Goal: Task Accomplishment & Management: Use online tool/utility

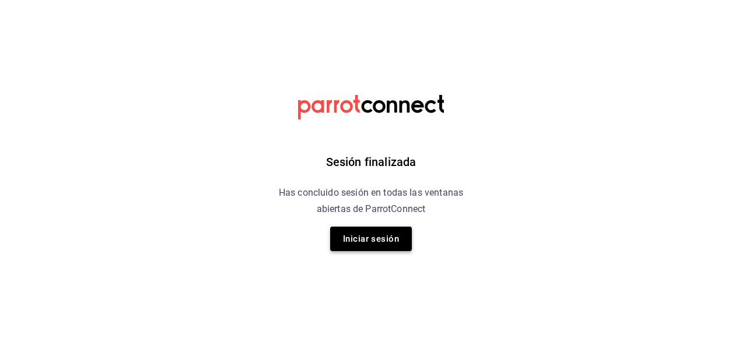
click at [360, 245] on button "Iniciar sesión" at bounding box center [371, 239] width 82 height 24
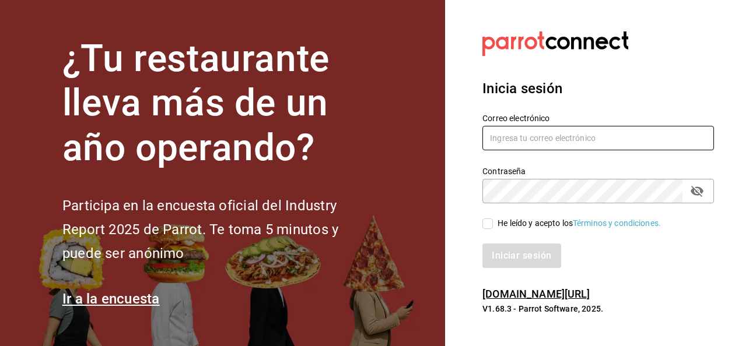
type input "[EMAIL_ADDRESS][PERSON_NAME][DOMAIN_NAME]"
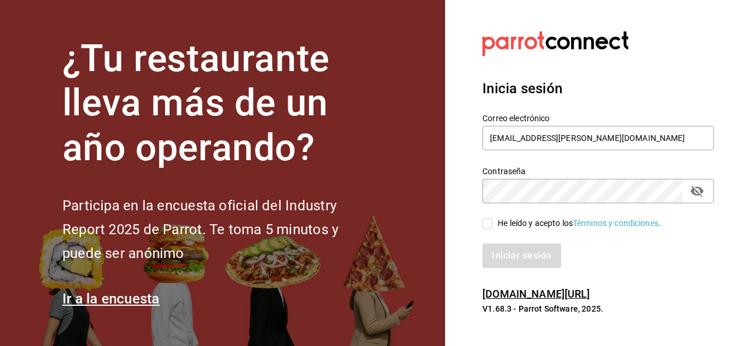
click at [490, 227] on input "He leído y acepto los Términos y condiciones." at bounding box center [487, 224] width 10 height 10
checkbox input "true"
click at [505, 258] on button "Iniciar sesión" at bounding box center [521, 256] width 79 height 24
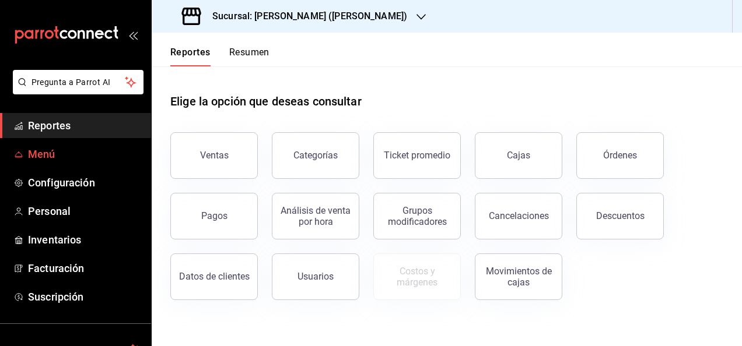
click at [51, 156] on span "Menú" at bounding box center [85, 154] width 114 height 16
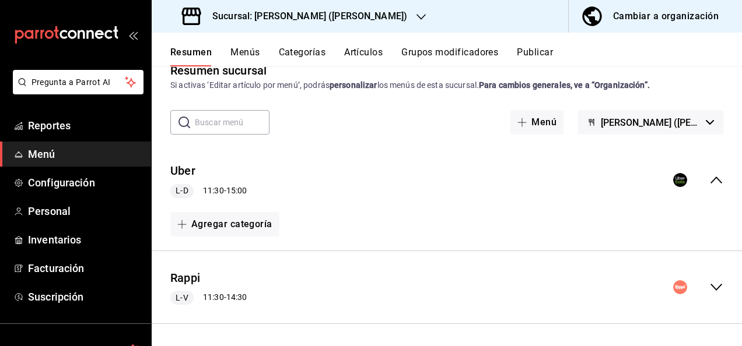
scroll to position [97, 0]
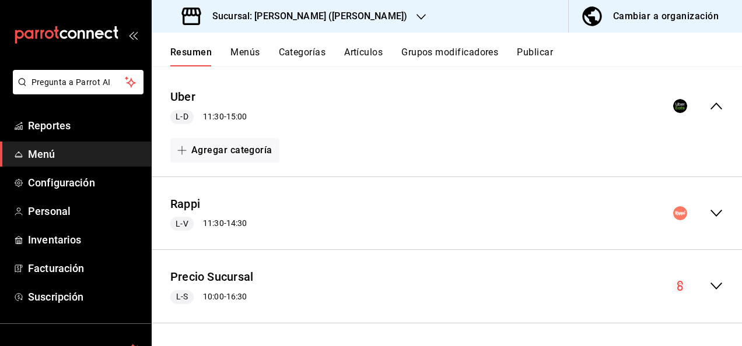
click at [710, 211] on icon "collapse-menu-row" at bounding box center [716, 213] width 12 height 7
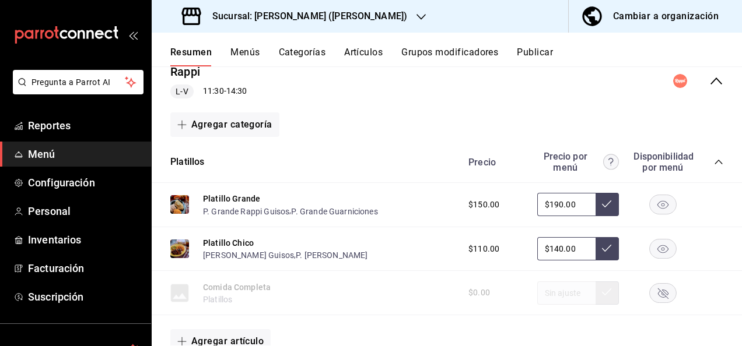
scroll to position [245, 0]
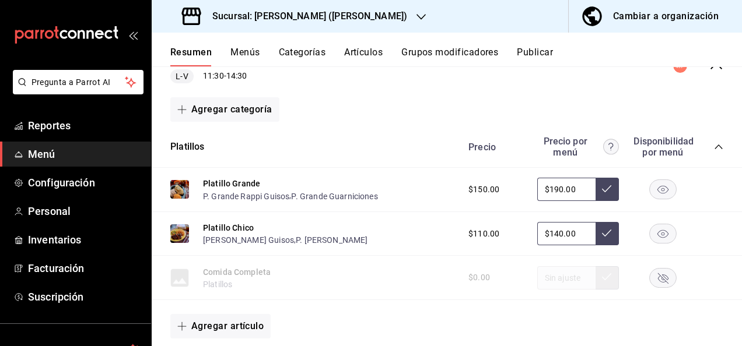
click at [714, 147] on icon "collapse-category-row" at bounding box center [718, 146] width 9 height 9
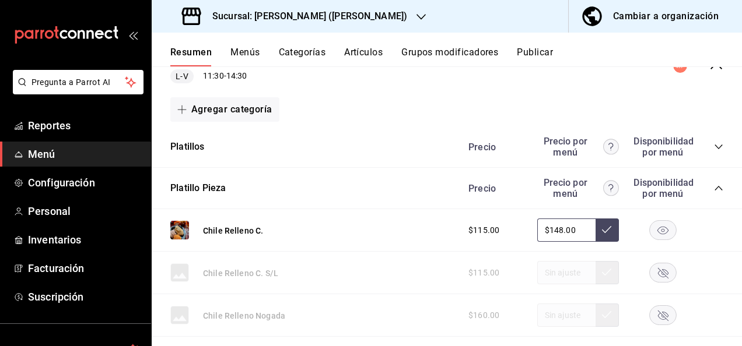
click at [715, 188] on icon "collapse-category-row" at bounding box center [719, 188] width 8 height 5
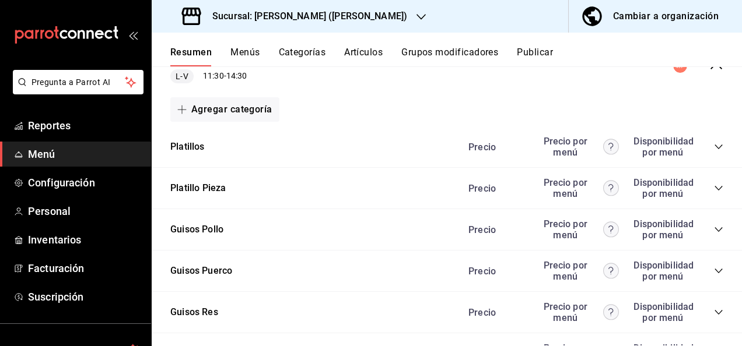
click at [714, 230] on icon "collapse-category-row" at bounding box center [718, 229] width 9 height 9
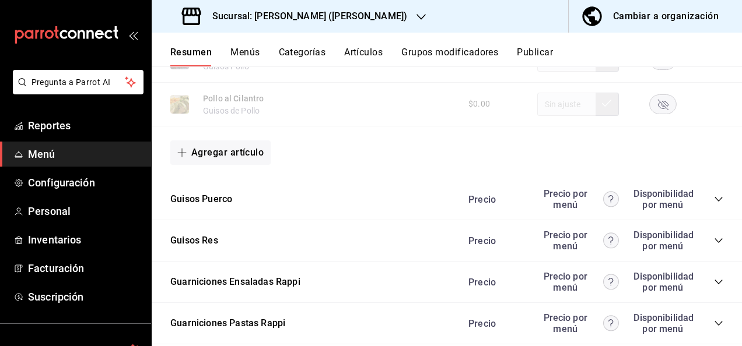
scroll to position [1038, 0]
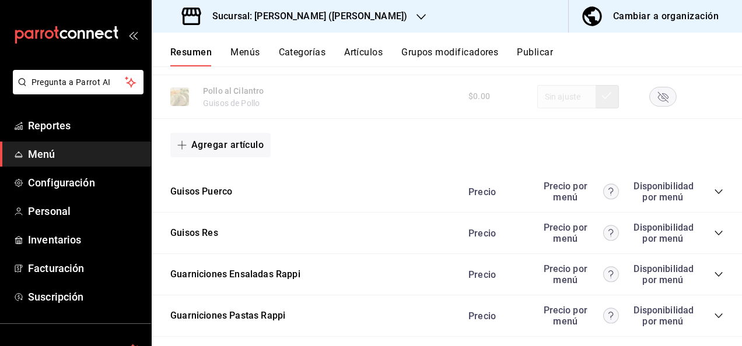
click at [714, 191] on icon "collapse-category-row" at bounding box center [718, 191] width 9 height 9
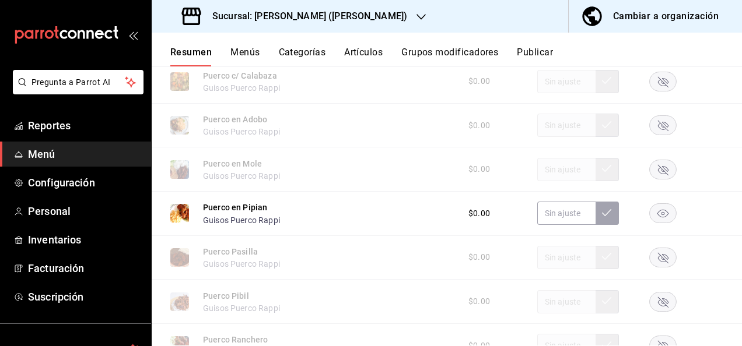
scroll to position [1381, 0]
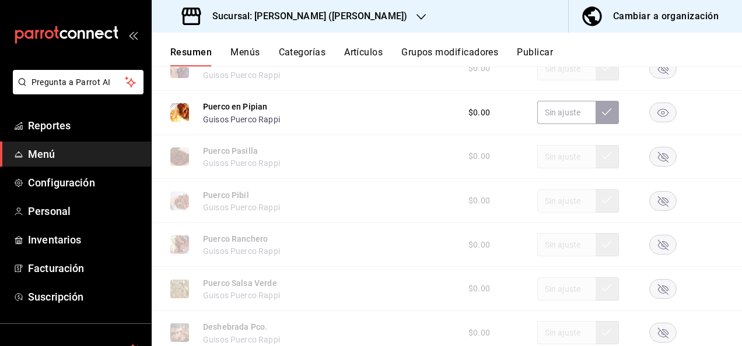
click at [652, 111] on rect "button" at bounding box center [663, 112] width 27 height 19
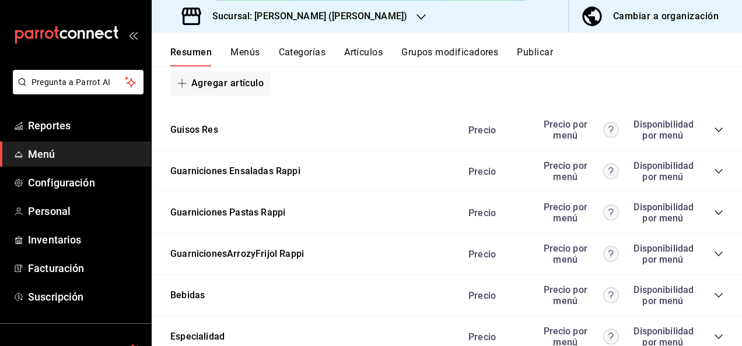
scroll to position [1738, 0]
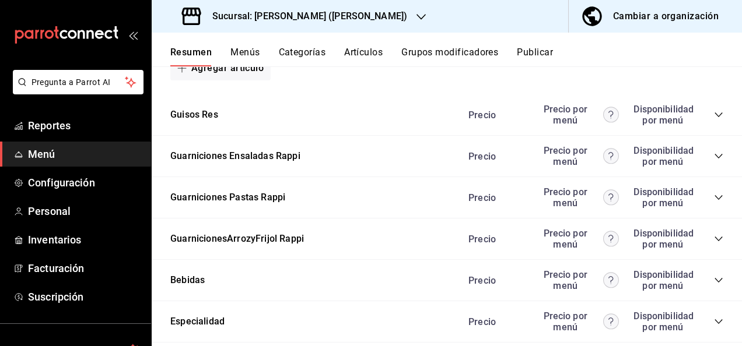
click at [714, 120] on icon "collapse-category-row" at bounding box center [718, 114] width 9 height 9
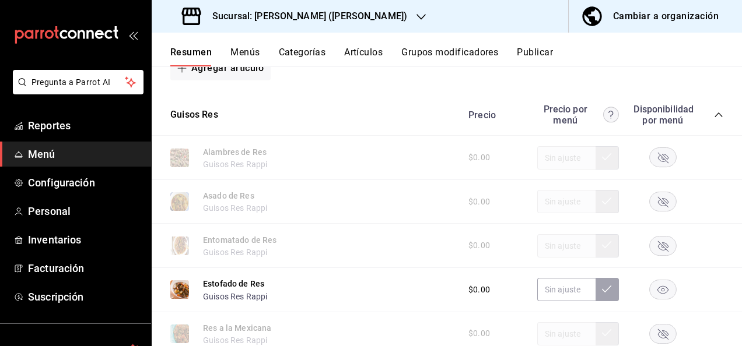
click at [653, 295] on rect "button" at bounding box center [663, 290] width 27 height 19
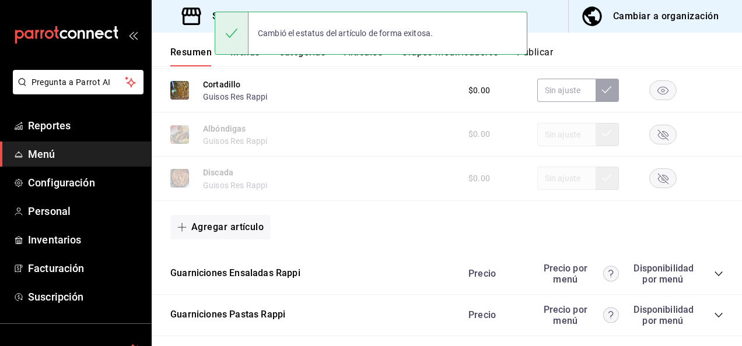
scroll to position [2376, 0]
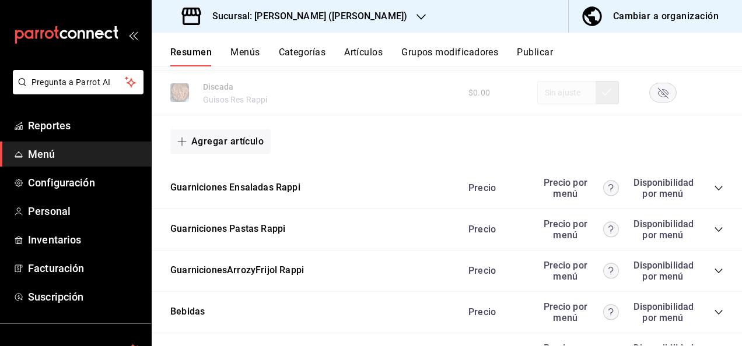
click at [714, 234] on icon "collapse-category-row" at bounding box center [718, 229] width 9 height 9
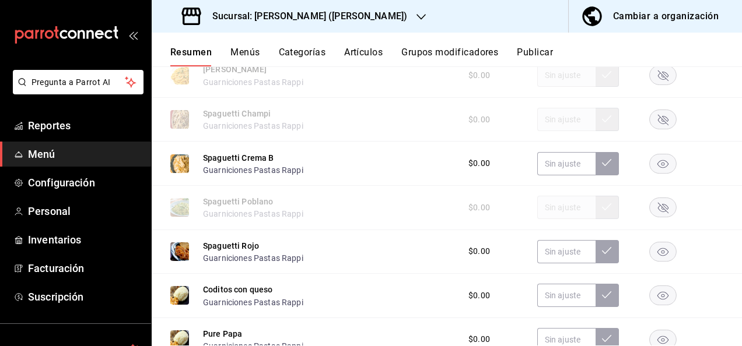
scroll to position [2664, 0]
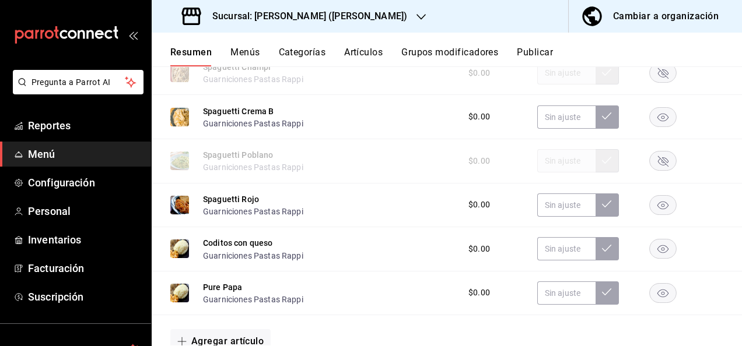
click at [662, 127] on rect "button" at bounding box center [663, 116] width 27 height 19
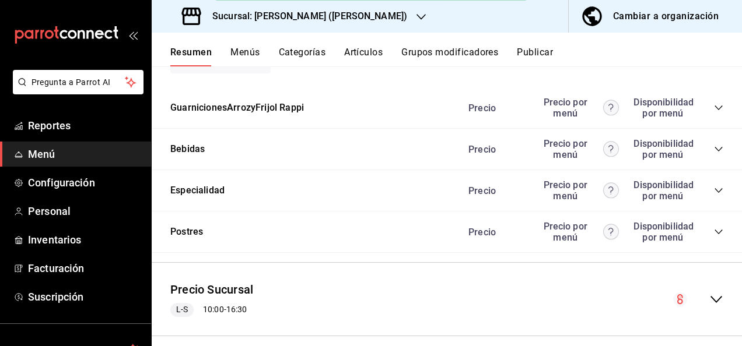
scroll to position [2970, 0]
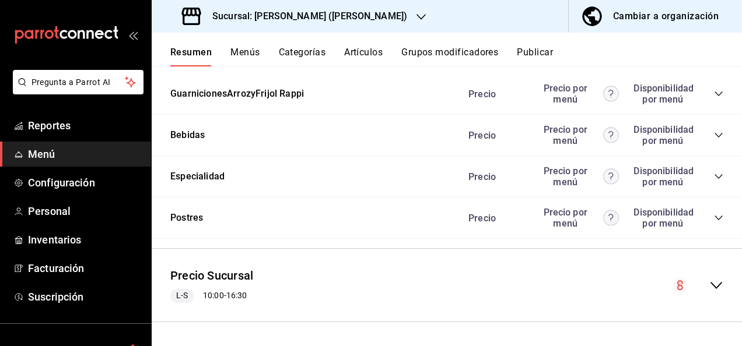
click at [544, 52] on button "Publicar" at bounding box center [535, 57] width 36 height 20
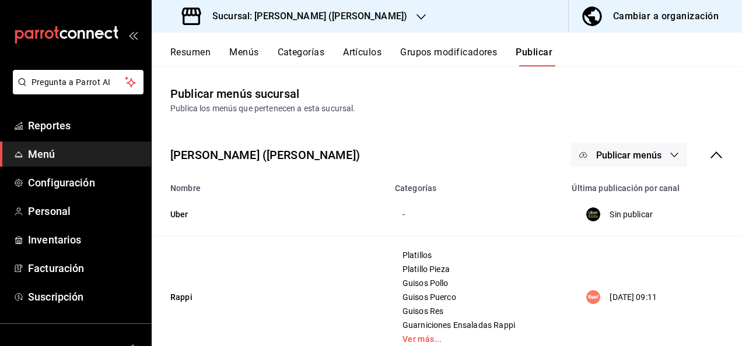
click at [651, 166] on button "Publicar menús" at bounding box center [628, 155] width 117 height 24
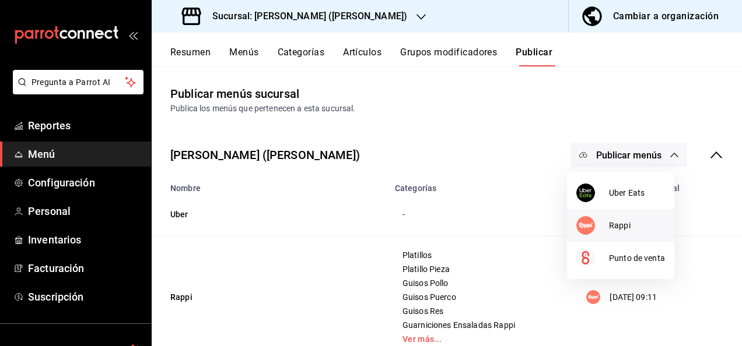
click at [618, 225] on span "Rappi" at bounding box center [637, 226] width 56 height 12
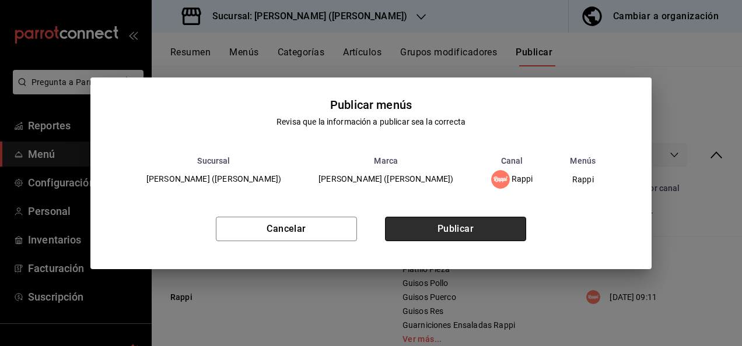
click at [483, 227] on button "Publicar" at bounding box center [455, 229] width 141 height 24
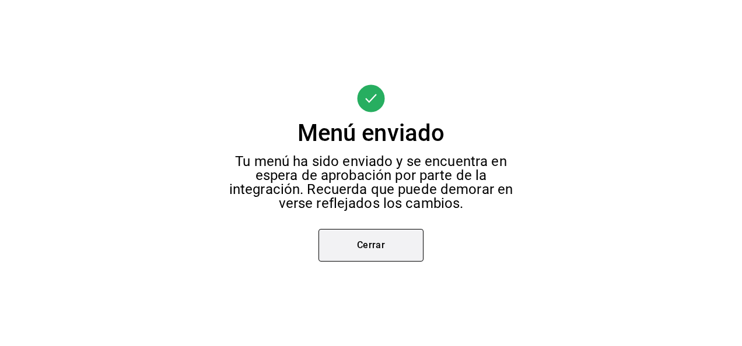
click at [360, 254] on button "Cerrar" at bounding box center [370, 245] width 105 height 33
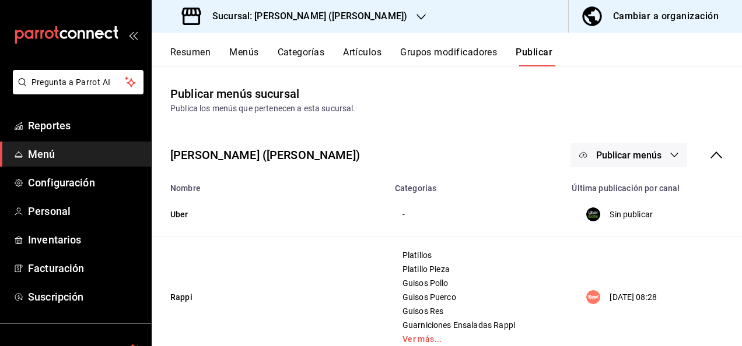
click at [283, 14] on h3 "Sucursal: Ceballos (Terranova)" at bounding box center [305, 16] width 204 height 14
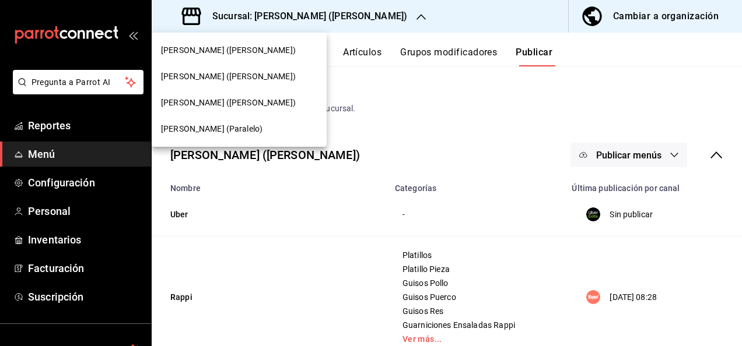
click at [190, 128] on span "Ceballos (Paralelo)" at bounding box center [211, 129] width 101 height 12
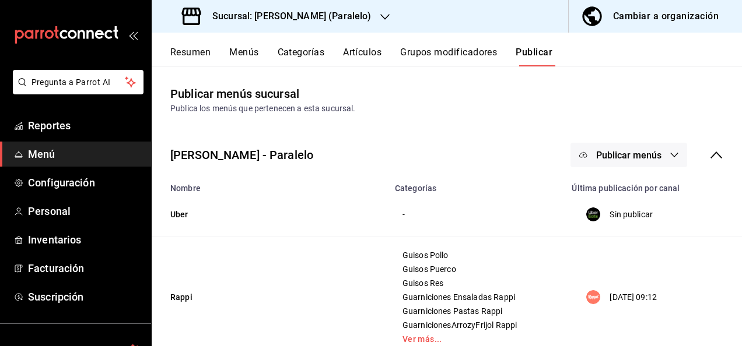
click at [182, 58] on button "Resumen" at bounding box center [190, 57] width 40 height 20
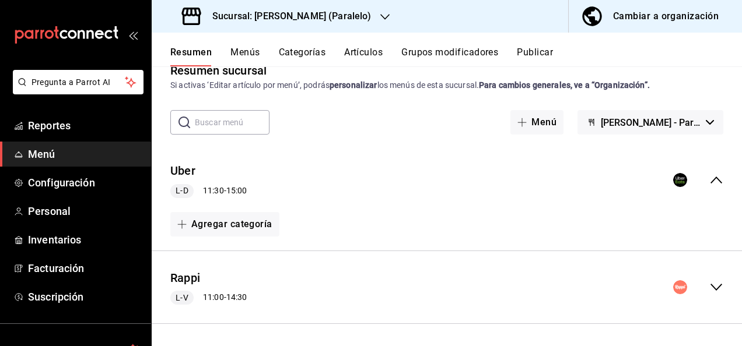
scroll to position [116, 0]
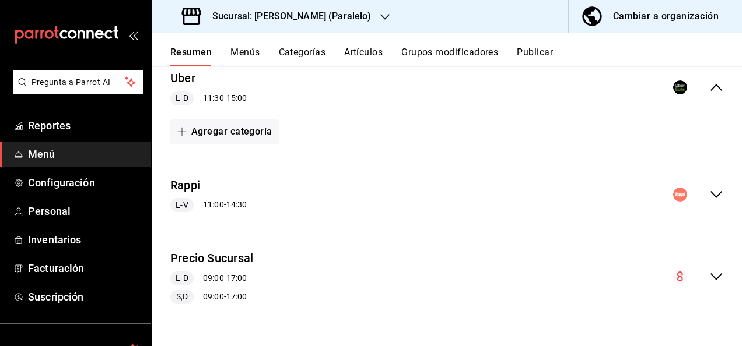
click at [709, 188] on icon "collapse-menu-row" at bounding box center [716, 195] width 14 height 14
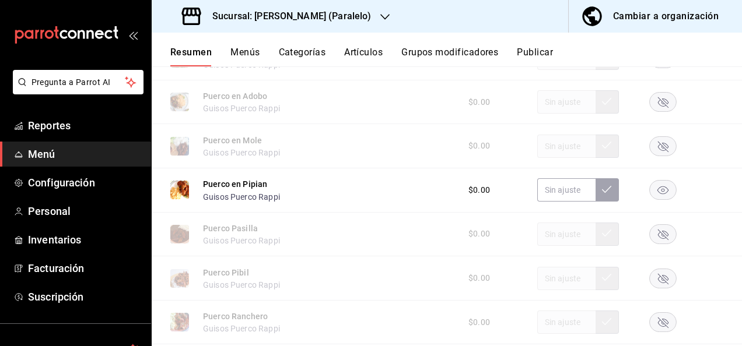
scroll to position [1260, 0]
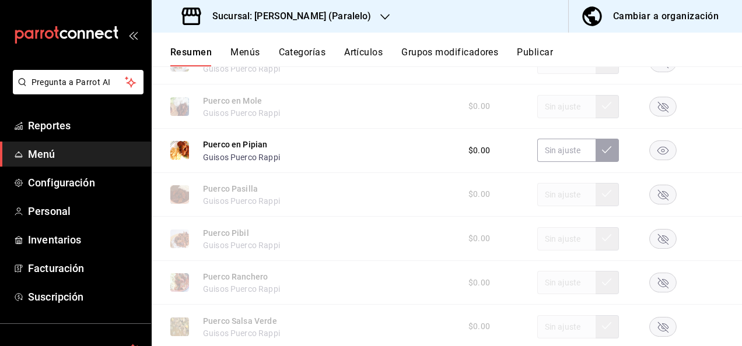
click at [652, 157] on rect "button" at bounding box center [663, 150] width 27 height 19
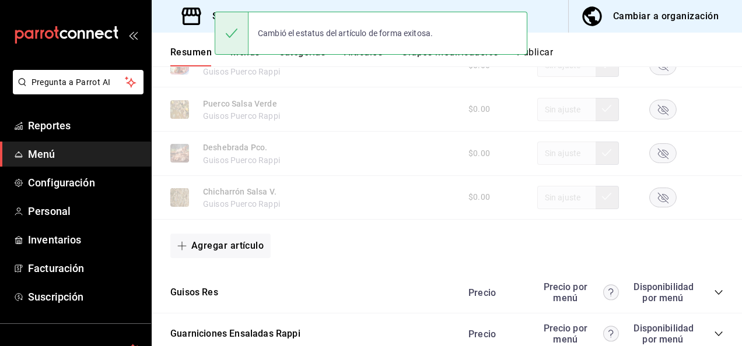
scroll to position [1587, 0]
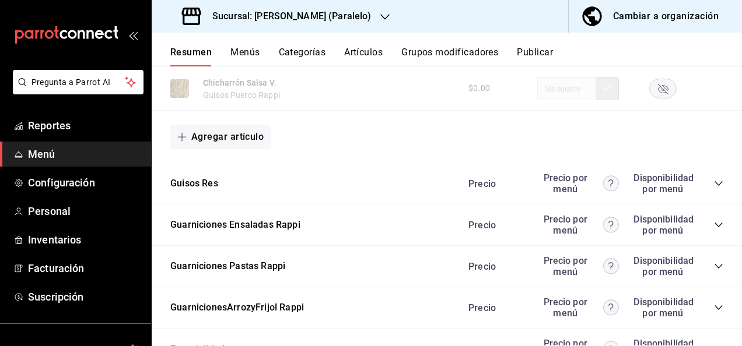
click at [714, 187] on icon "collapse-category-row" at bounding box center [718, 183] width 9 height 9
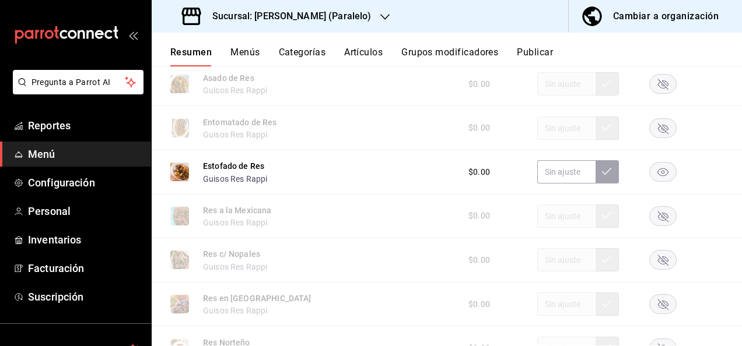
scroll to position [1820, 0]
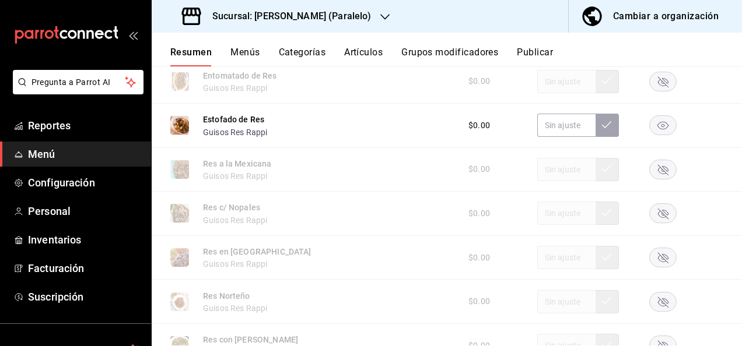
click at [657, 130] on icon "button" at bounding box center [662, 126] width 11 height 8
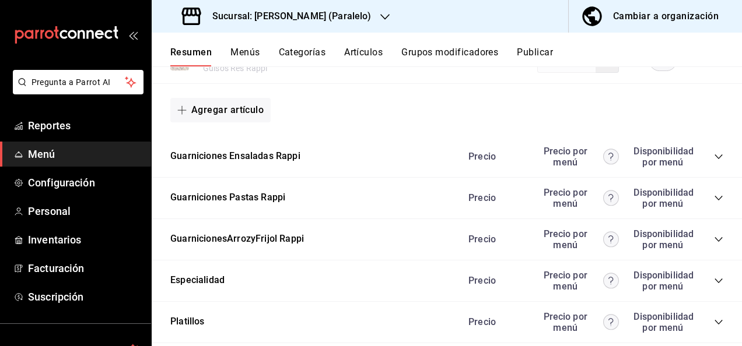
scroll to position [2418, 0]
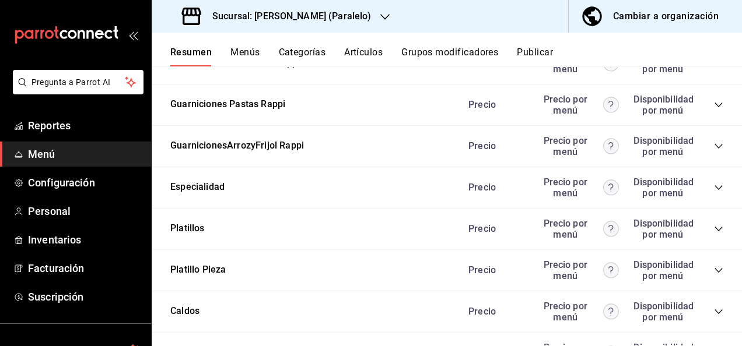
click at [714, 110] on icon "collapse-category-row" at bounding box center [718, 104] width 9 height 9
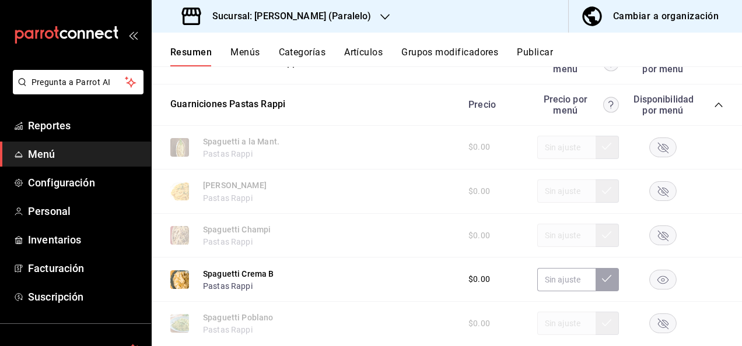
click at [661, 284] on rect "button" at bounding box center [663, 279] width 27 height 19
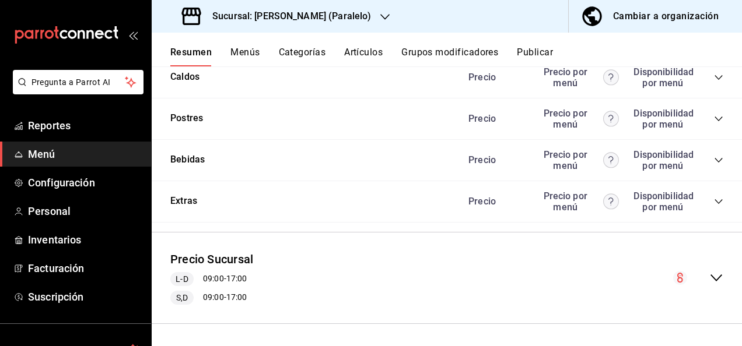
scroll to position [3017, 0]
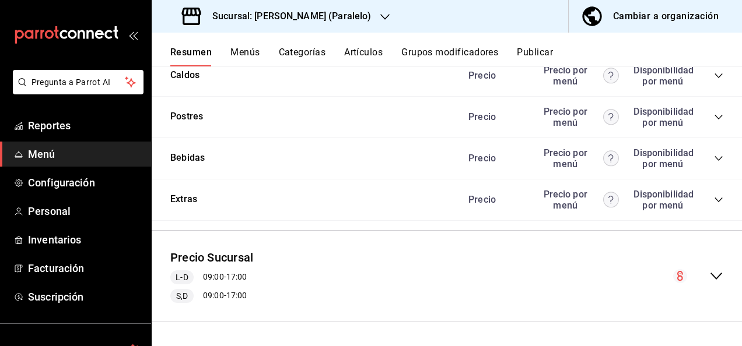
click at [534, 56] on button "Publicar" at bounding box center [535, 57] width 36 height 20
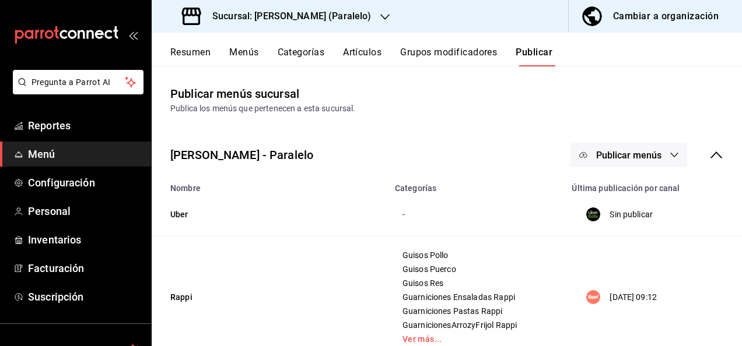
click at [645, 158] on span "Publicar menús" at bounding box center [628, 155] width 65 height 11
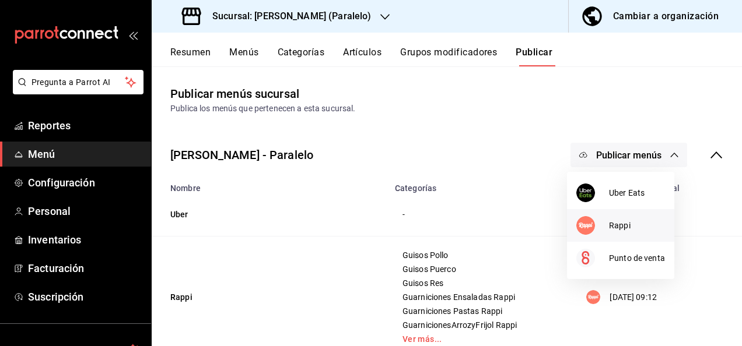
click at [622, 225] on span "Rappi" at bounding box center [637, 226] width 56 height 12
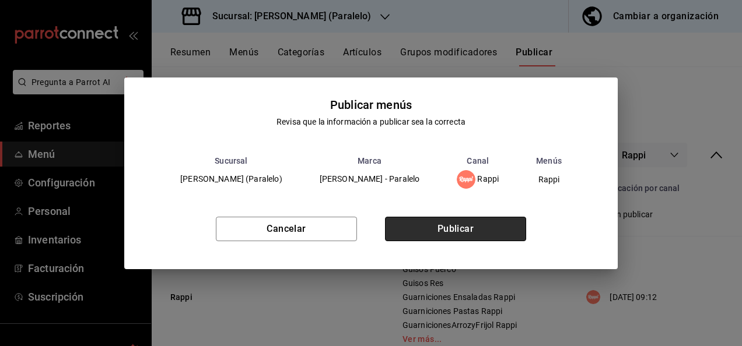
click at [468, 234] on button "Publicar" at bounding box center [455, 229] width 141 height 24
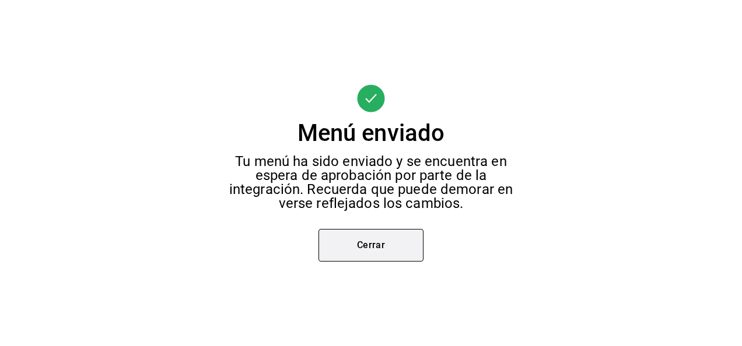
click at [362, 240] on button "Cerrar" at bounding box center [370, 245] width 105 height 33
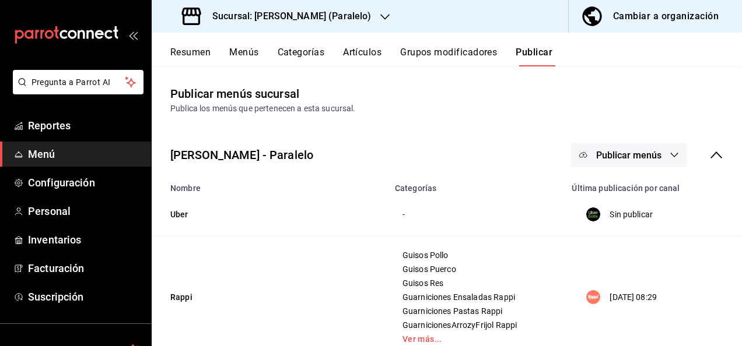
click at [308, 16] on h3 "Sucursal: Ceballos (Paralelo)" at bounding box center [287, 16] width 168 height 14
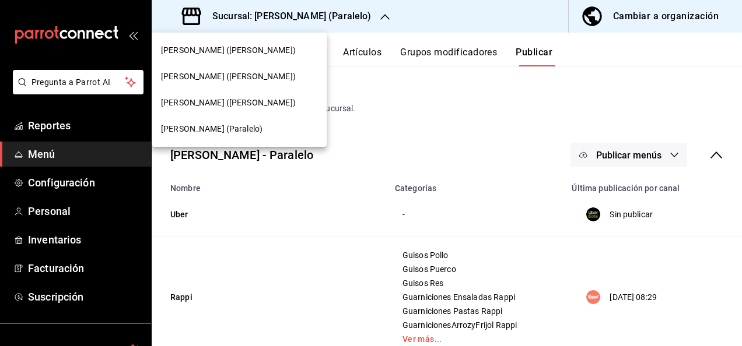
click at [208, 101] on span "Ceballos (Vasconcelos)" at bounding box center [228, 103] width 135 height 12
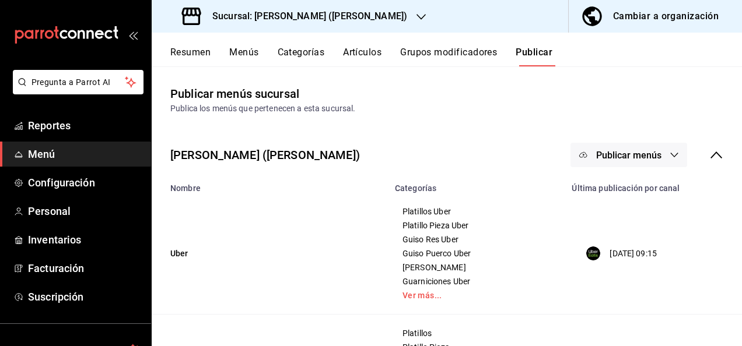
click at [177, 53] on button "Resumen" at bounding box center [190, 57] width 40 height 20
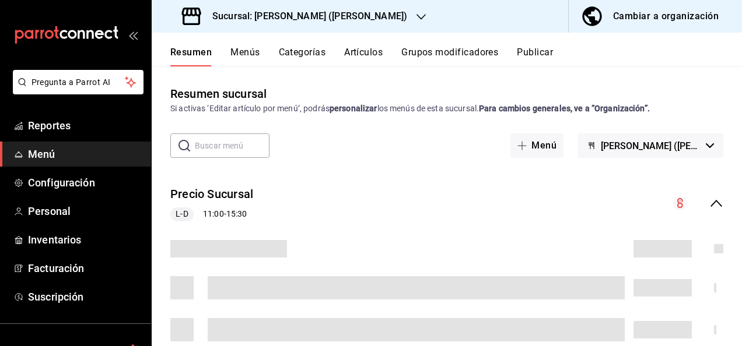
click at [710, 202] on icon "collapse-menu-row" at bounding box center [716, 203] width 12 height 7
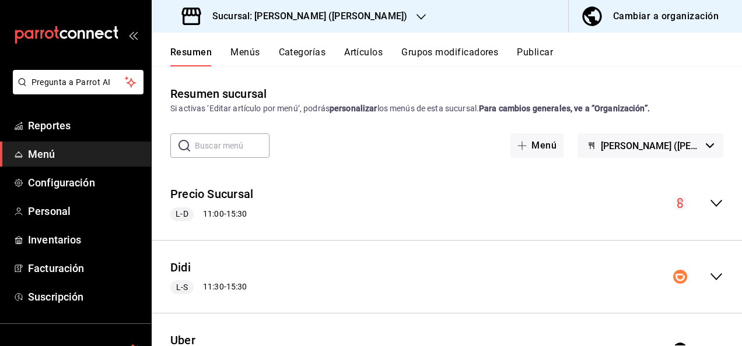
click at [709, 278] on icon "collapse-menu-row" at bounding box center [716, 277] width 14 height 14
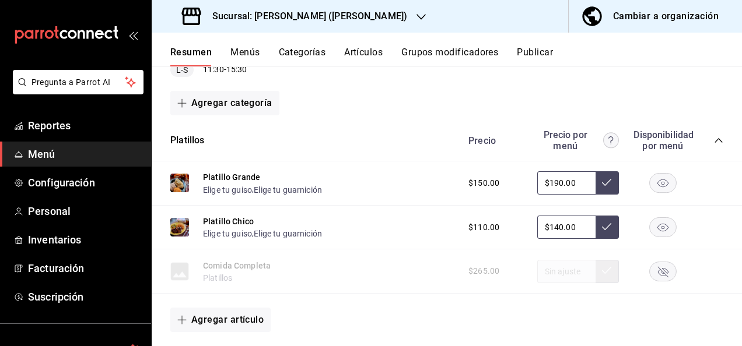
scroll to position [257, 0]
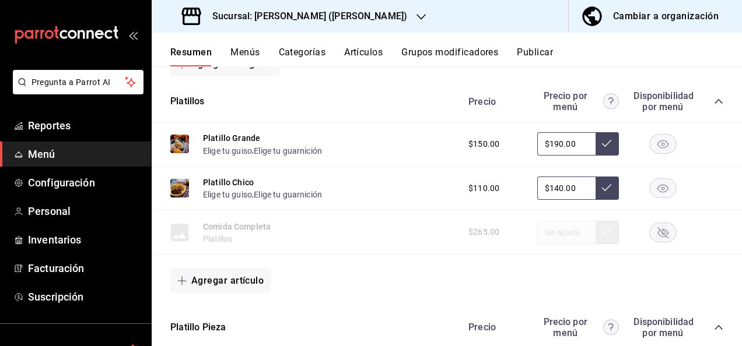
click at [714, 103] on icon "collapse-category-row" at bounding box center [718, 101] width 9 height 9
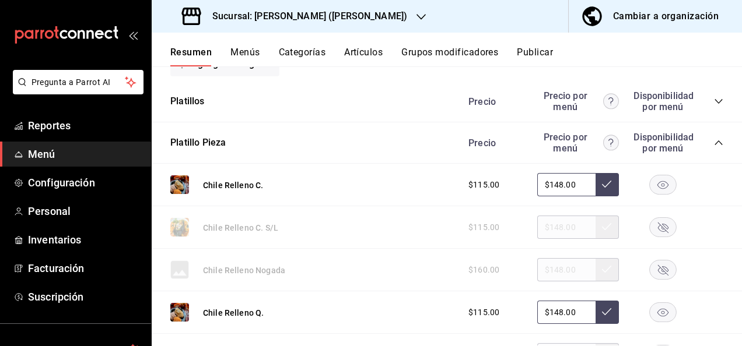
click at [714, 140] on icon "collapse-category-row" at bounding box center [718, 142] width 9 height 9
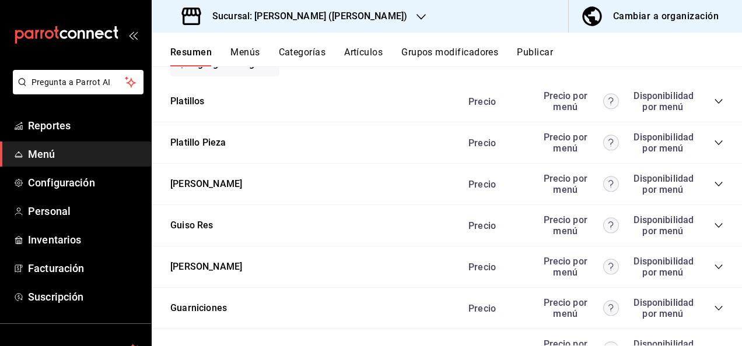
click at [714, 187] on icon "collapse-category-row" at bounding box center [718, 184] width 9 height 9
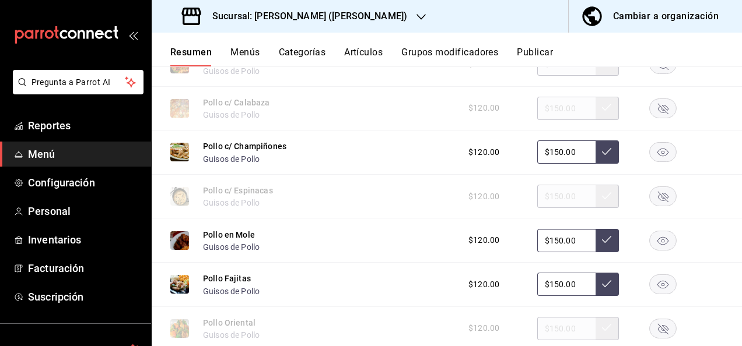
scroll to position [560, 0]
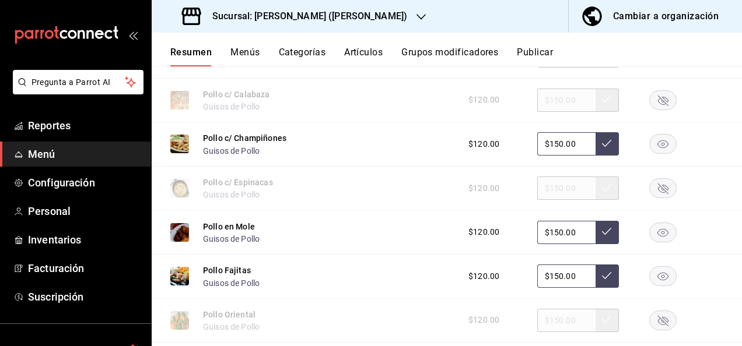
click at [657, 146] on rect "button" at bounding box center [663, 144] width 27 height 19
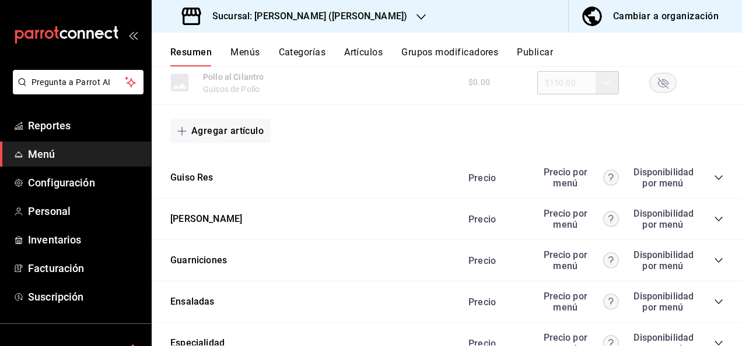
scroll to position [1042, 0]
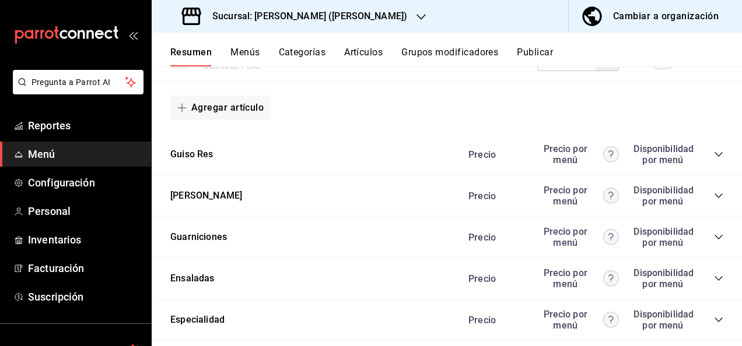
click at [714, 158] on icon "collapse-category-row" at bounding box center [718, 154] width 9 height 9
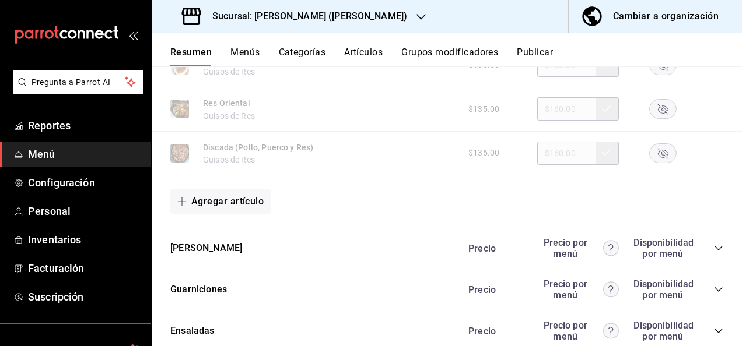
scroll to position [1648, 0]
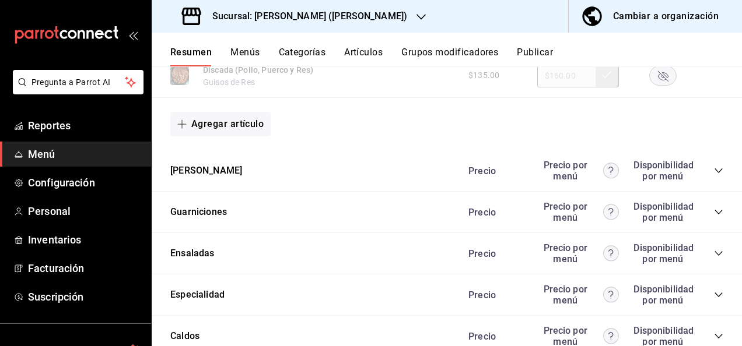
click at [714, 174] on icon "collapse-category-row" at bounding box center [718, 170] width 9 height 9
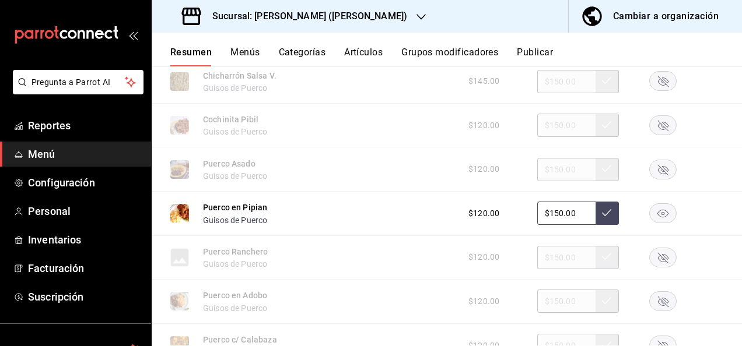
scroll to position [1835, 0]
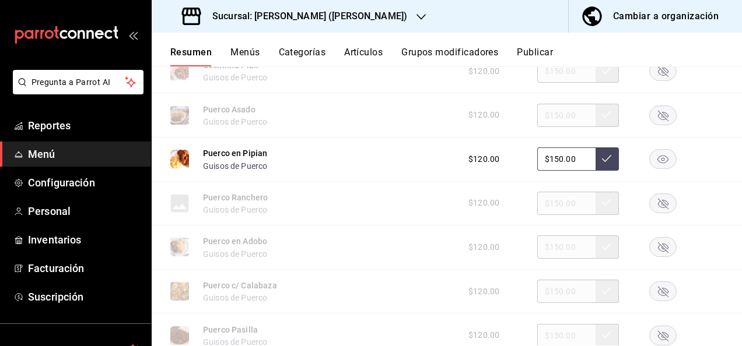
click at [651, 169] on rect "button" at bounding box center [663, 159] width 27 height 19
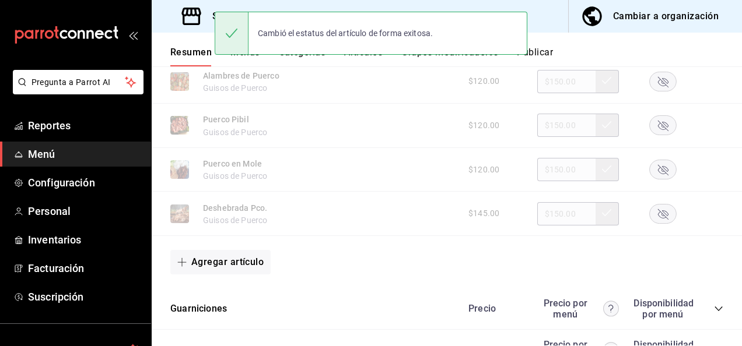
scroll to position [2287, 0]
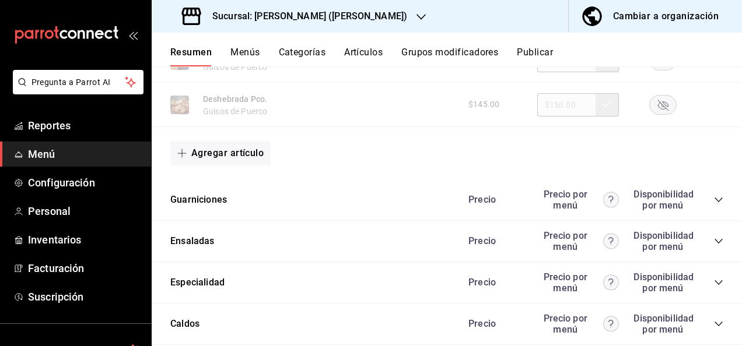
click at [714, 205] on icon "collapse-category-row" at bounding box center [718, 199] width 9 height 9
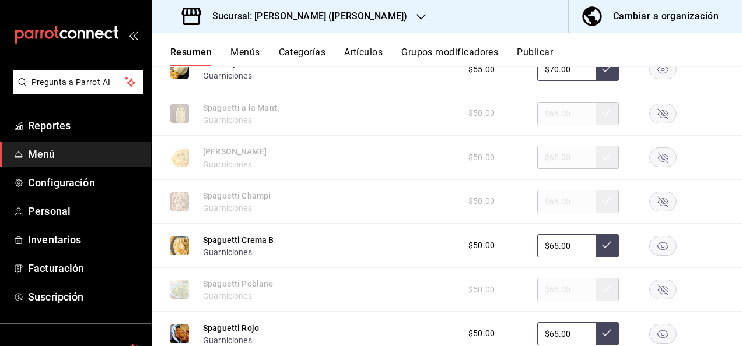
scroll to position [2963, 0]
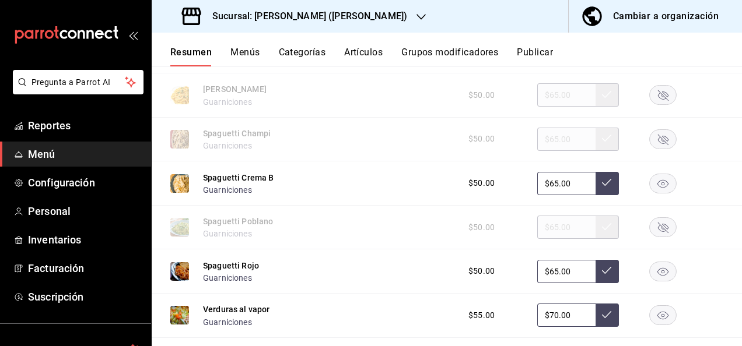
click at [652, 190] on rect "button" at bounding box center [663, 183] width 27 height 19
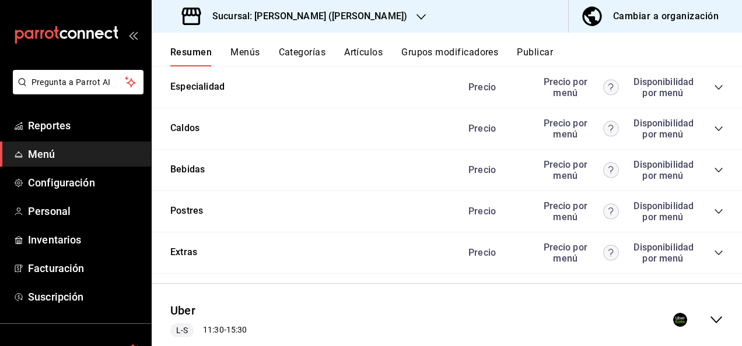
scroll to position [3422, 0]
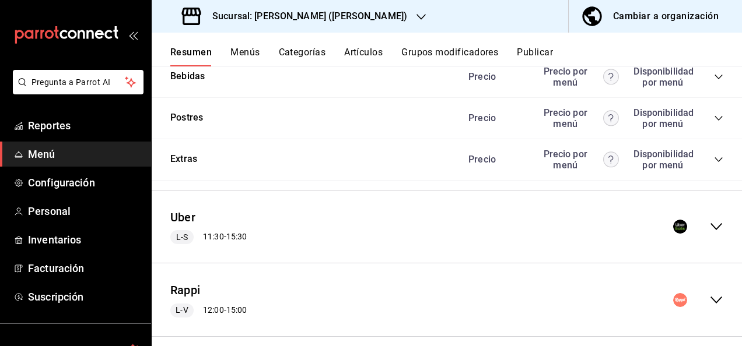
click at [709, 234] on icon "collapse-menu-row" at bounding box center [716, 227] width 14 height 14
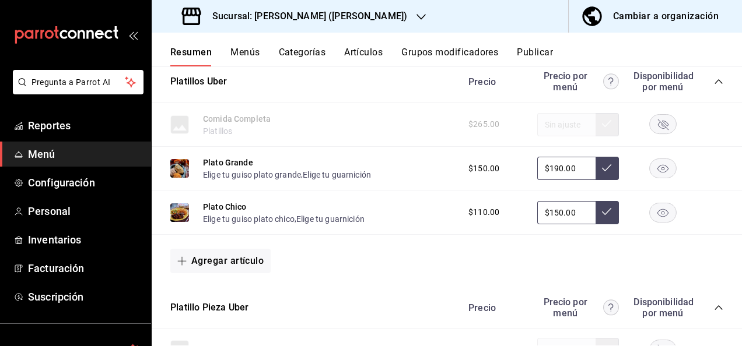
scroll to position [3647, 0]
click at [714, 87] on icon "collapse-category-row" at bounding box center [718, 82] width 9 height 9
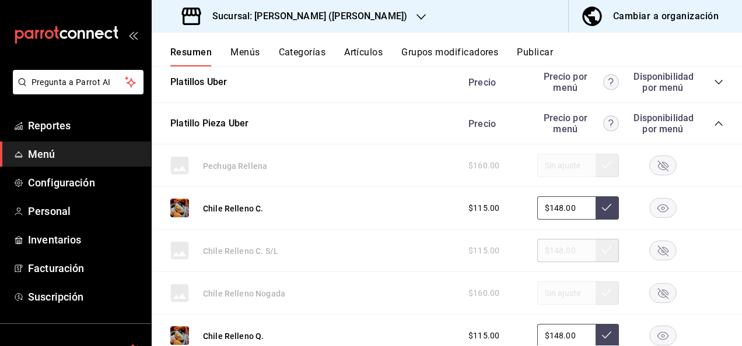
click at [715, 126] on icon "collapse-category-row" at bounding box center [719, 123] width 8 height 5
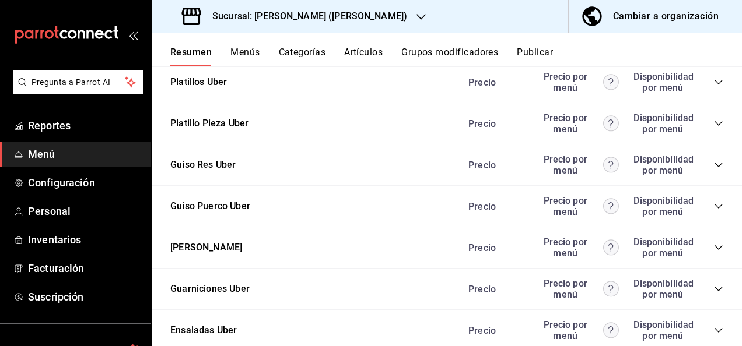
click at [714, 170] on icon "collapse-category-row" at bounding box center [718, 164] width 9 height 9
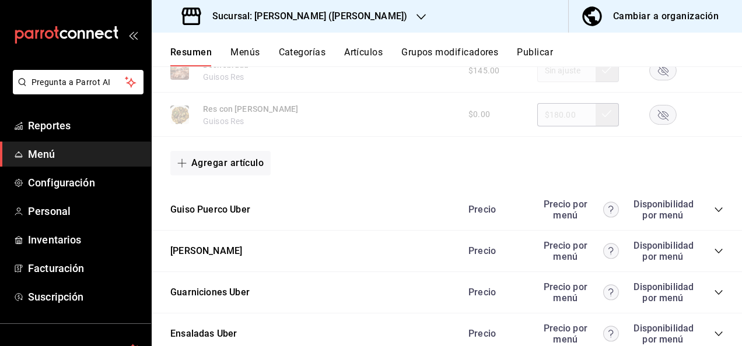
scroll to position [4308, 0]
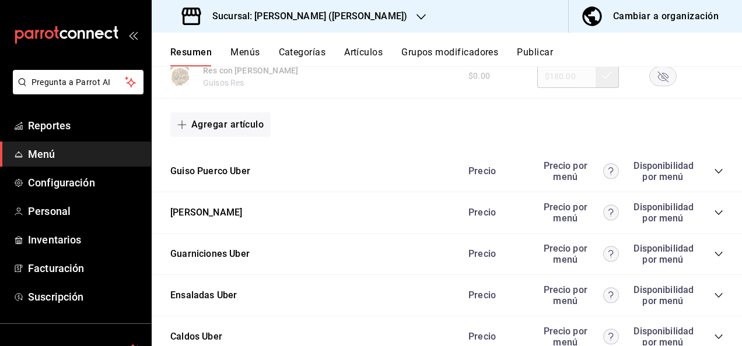
click at [714, 176] on icon "collapse-category-row" at bounding box center [718, 171] width 9 height 9
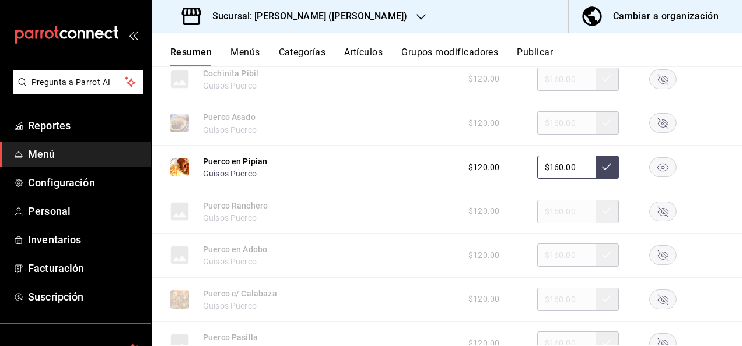
scroll to position [4511, 0]
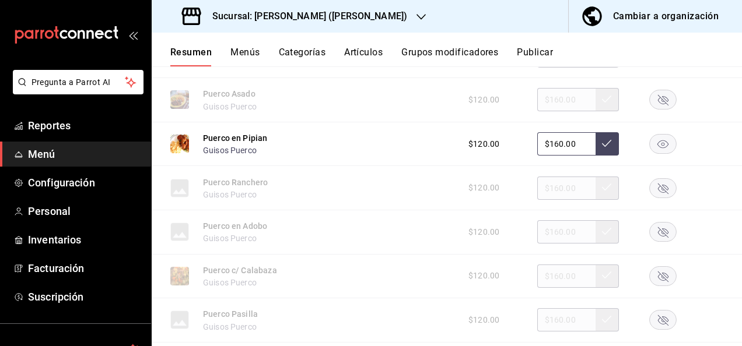
click at [653, 153] on rect "button" at bounding box center [663, 143] width 27 height 19
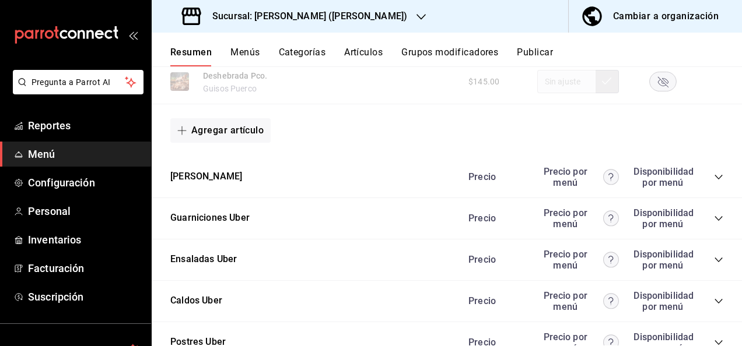
scroll to position [4977, 0]
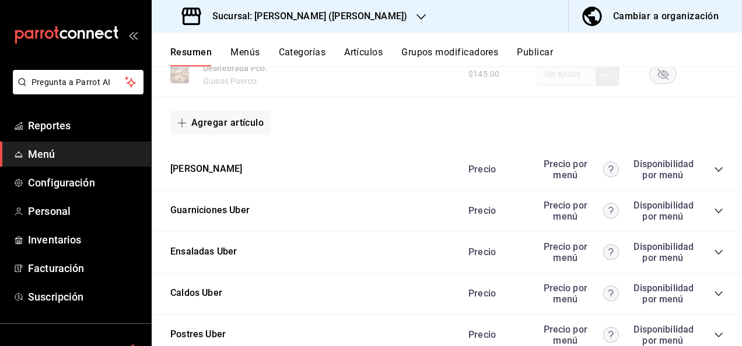
click at [711, 181] on div "Precio Precio por menú Disponibilidad por menú" at bounding box center [590, 170] width 267 height 22
click at [714, 174] on icon "collapse-category-row" at bounding box center [718, 169] width 9 height 9
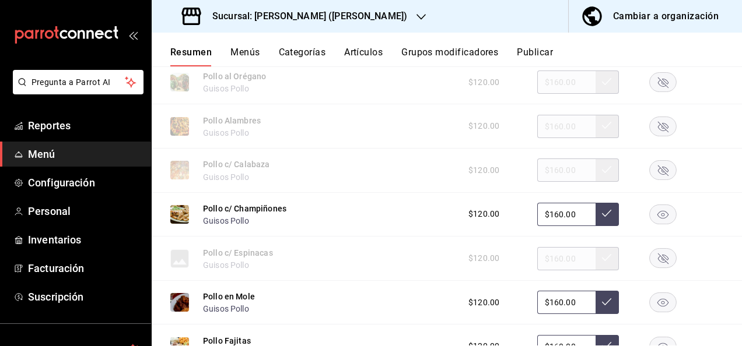
scroll to position [5265, 0]
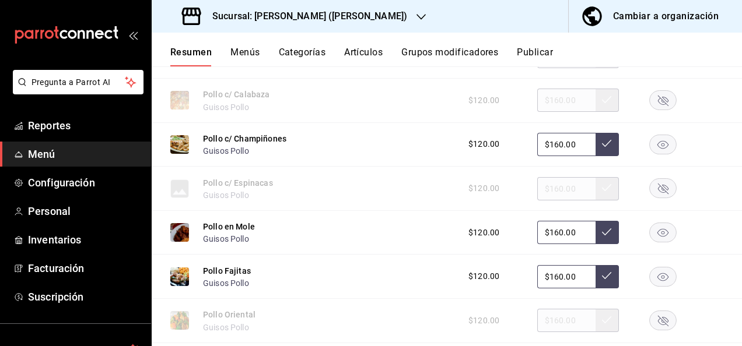
click at [657, 154] on rect "button" at bounding box center [663, 144] width 27 height 19
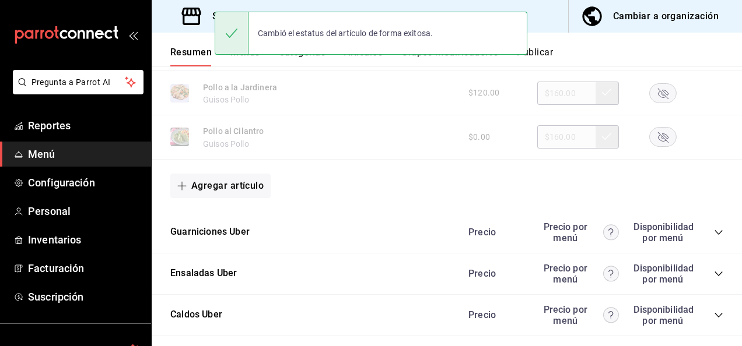
scroll to position [5716, 0]
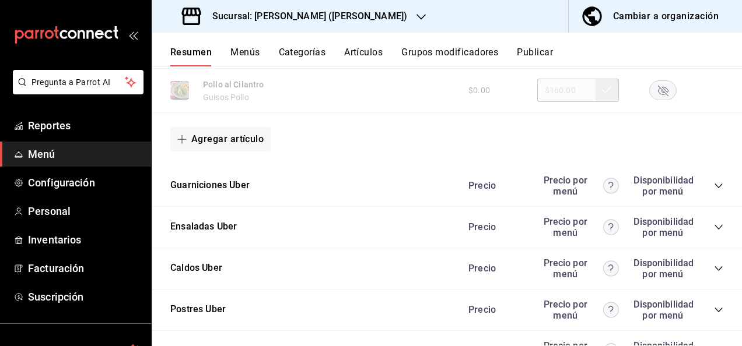
click at [714, 191] on icon "collapse-category-row" at bounding box center [718, 185] width 9 height 9
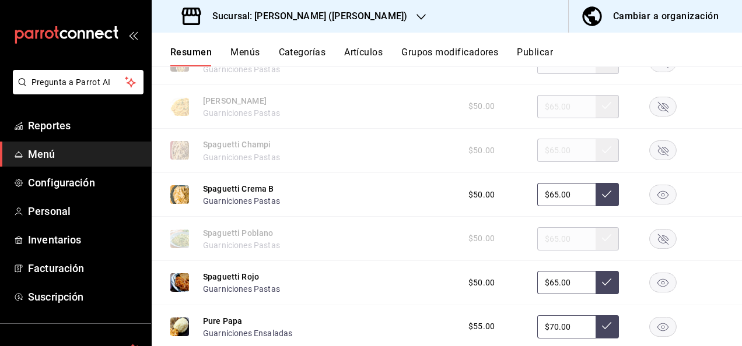
scroll to position [6074, 0]
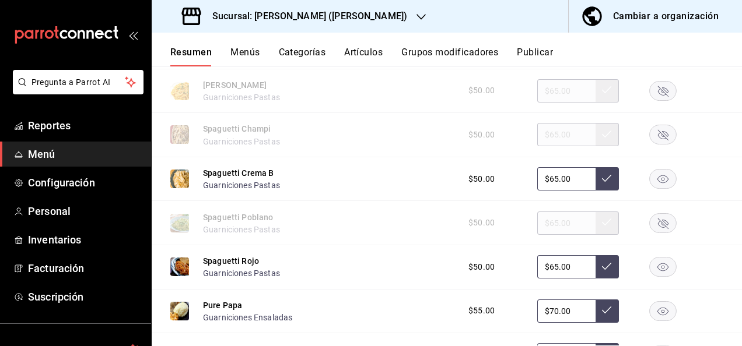
click at [663, 188] on rect "button" at bounding box center [663, 178] width 27 height 19
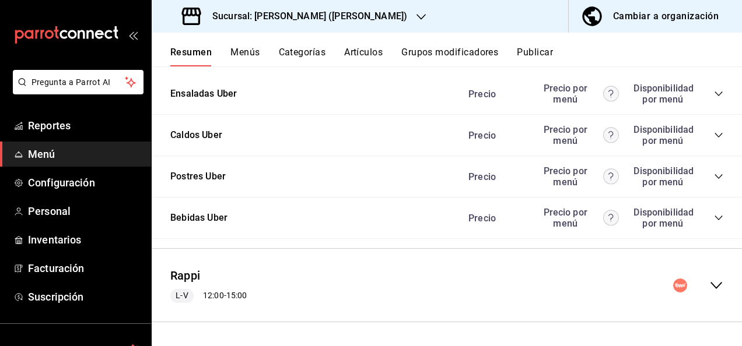
scroll to position [6722, 0]
click at [710, 288] on icon "collapse-menu-row" at bounding box center [716, 285] width 12 height 7
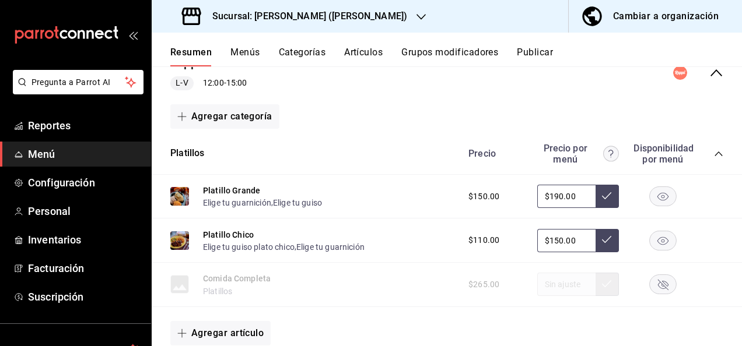
scroll to position [6971, 0]
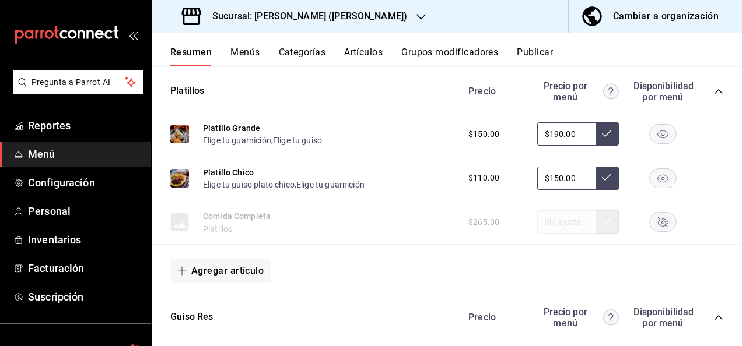
click at [715, 94] on icon "collapse-category-row" at bounding box center [719, 91] width 8 height 5
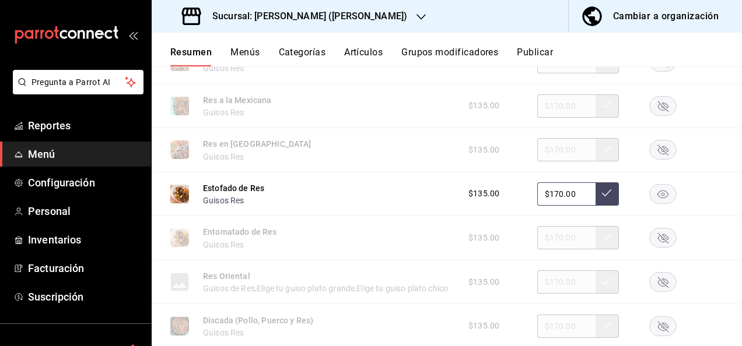
scroll to position [7368, 0]
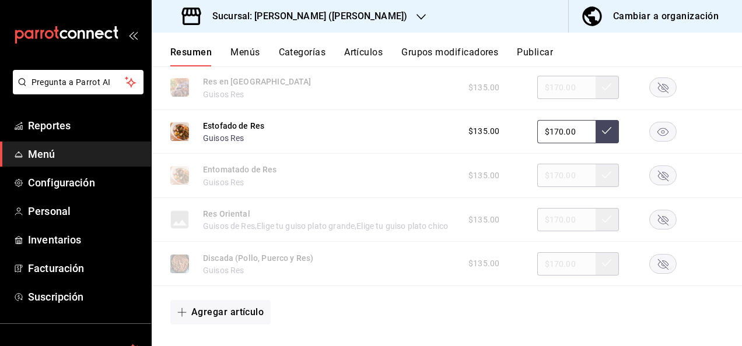
click at [660, 141] on rect "button" at bounding box center [663, 131] width 27 height 19
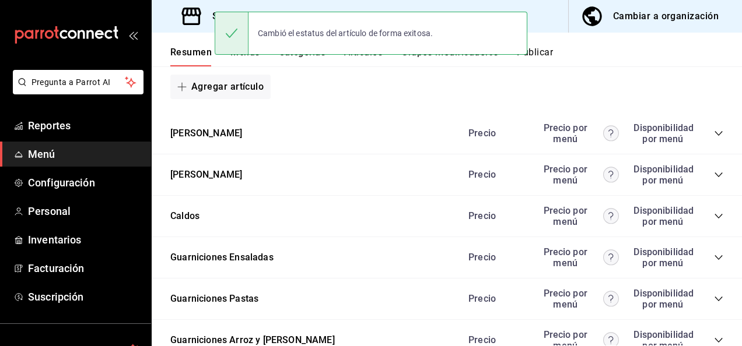
scroll to position [7632, 0]
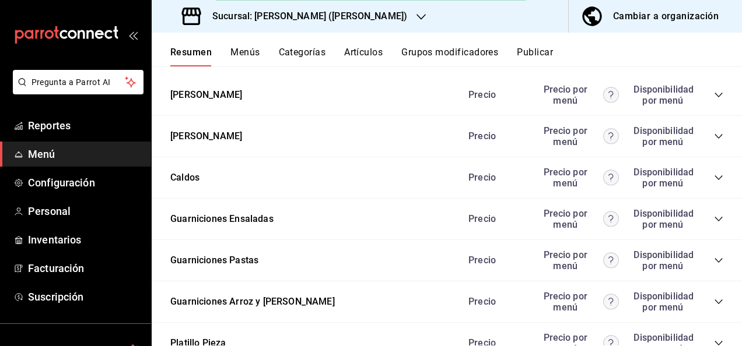
click at [714, 100] on icon "collapse-category-row" at bounding box center [718, 94] width 9 height 9
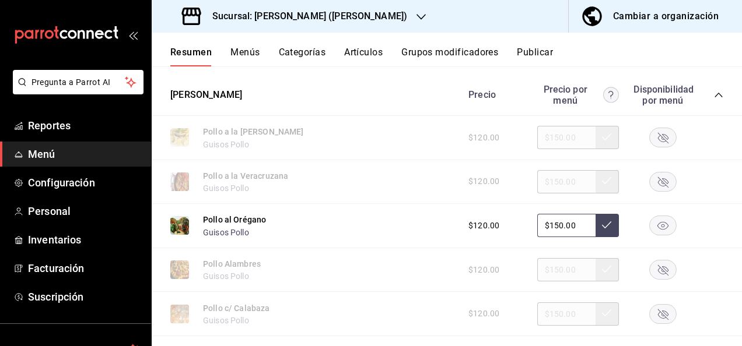
click at [661, 236] on rect "button" at bounding box center [663, 225] width 27 height 19
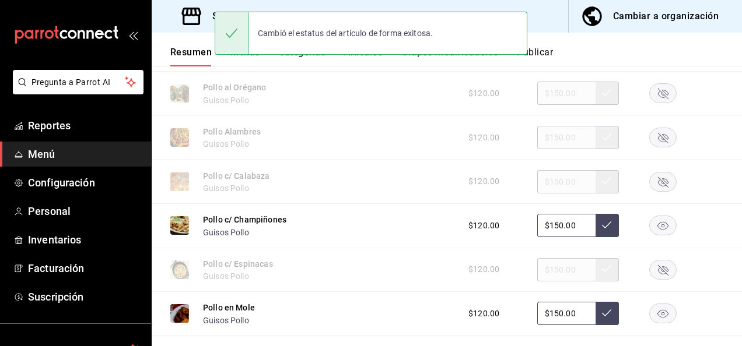
scroll to position [7850, 0]
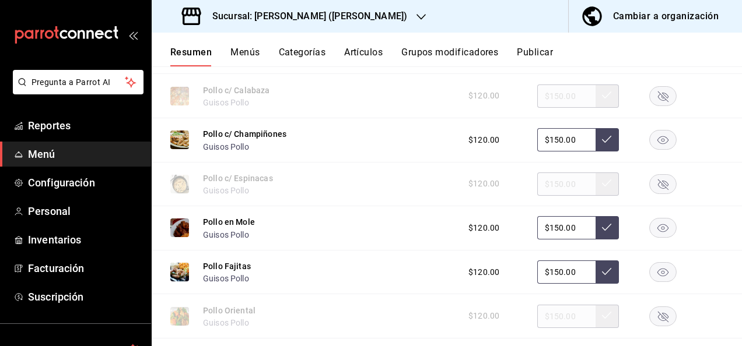
click at [657, 150] on rect "button" at bounding box center [663, 140] width 27 height 19
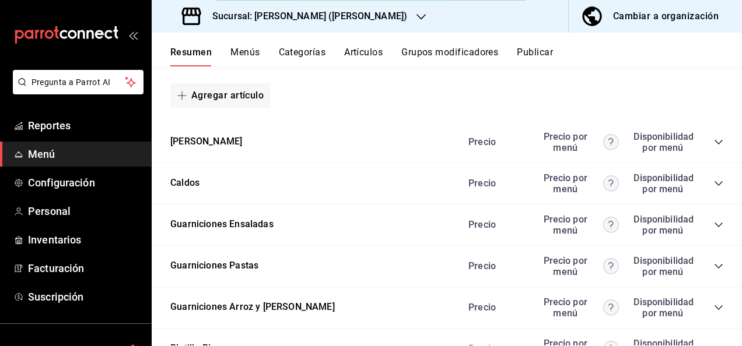
scroll to position [8418, 0]
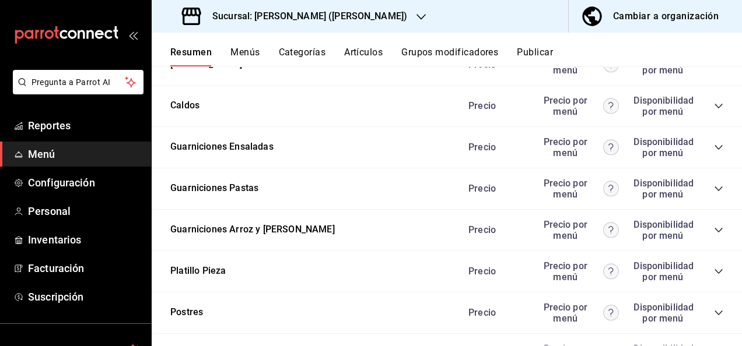
click at [714, 69] on icon "collapse-category-row" at bounding box center [718, 64] width 9 height 9
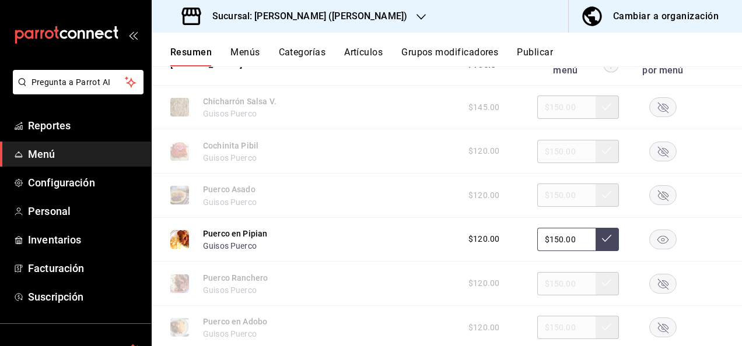
click at [657, 249] on rect "button" at bounding box center [663, 239] width 27 height 19
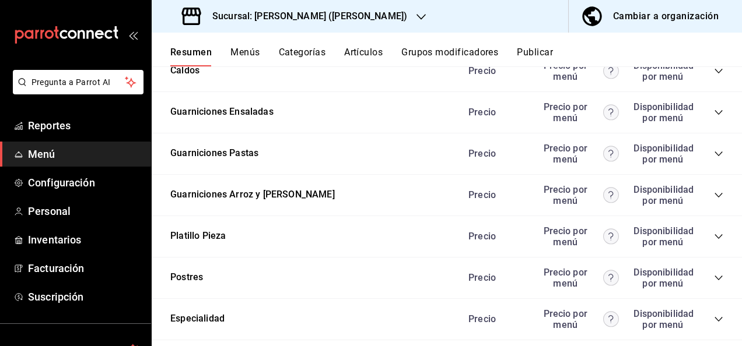
scroll to position [9102, 0]
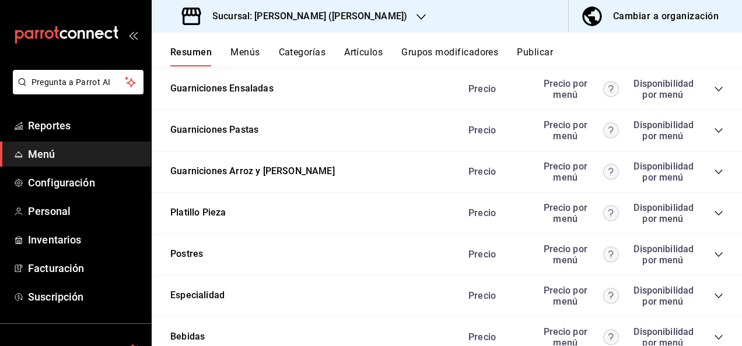
click at [714, 135] on icon "collapse-category-row" at bounding box center [718, 130] width 9 height 9
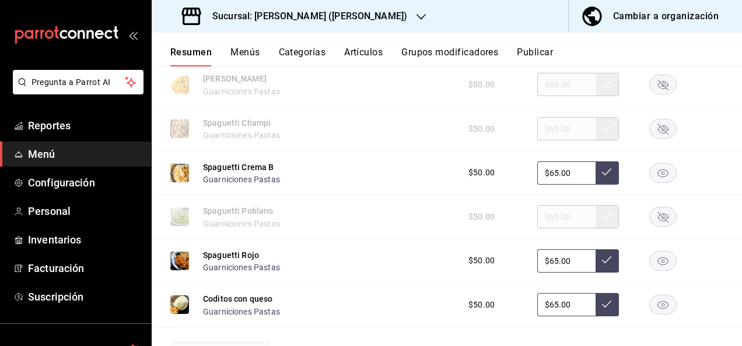
scroll to position [9273, 0]
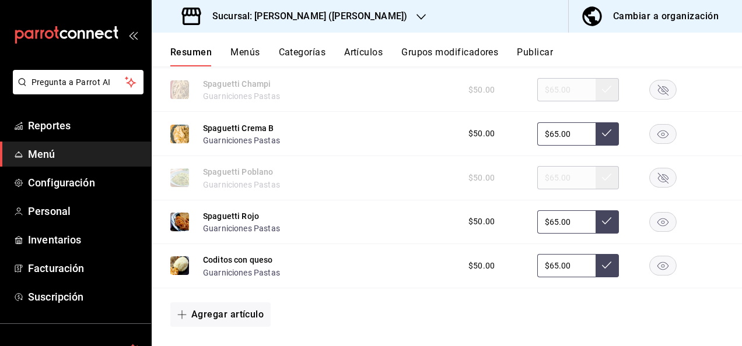
click at [655, 143] on rect "button" at bounding box center [663, 133] width 27 height 19
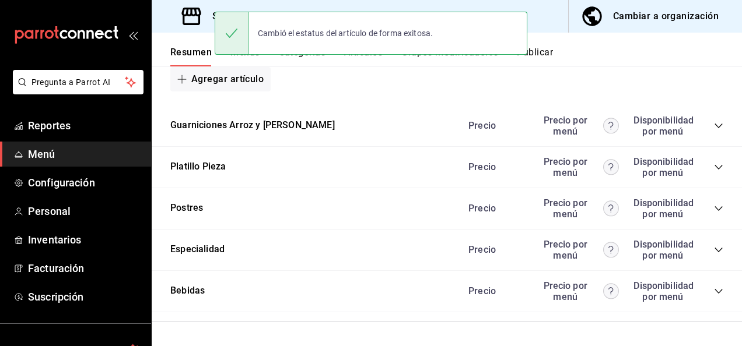
scroll to position [9553, 0]
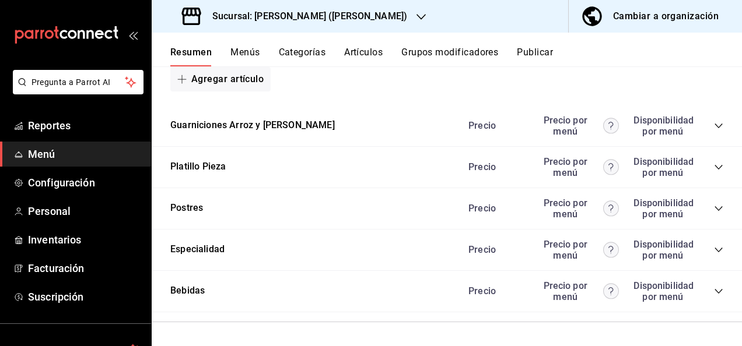
drag, startPoint x: 540, startPoint y: 43, endPoint x: 540, endPoint y: 50, distance: 7.0
click at [540, 50] on div "Resumen Menús Categorías Artículos Grupos modificadores Publicar" at bounding box center [447, 50] width 590 height 34
click at [540, 50] on button "Publicar" at bounding box center [535, 57] width 36 height 20
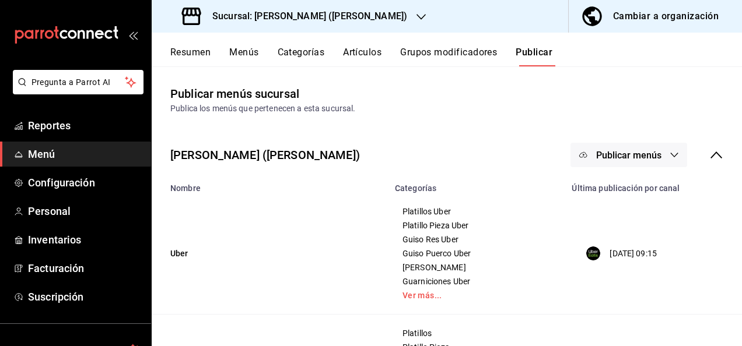
click at [646, 155] on span "Publicar menús" at bounding box center [628, 155] width 65 height 11
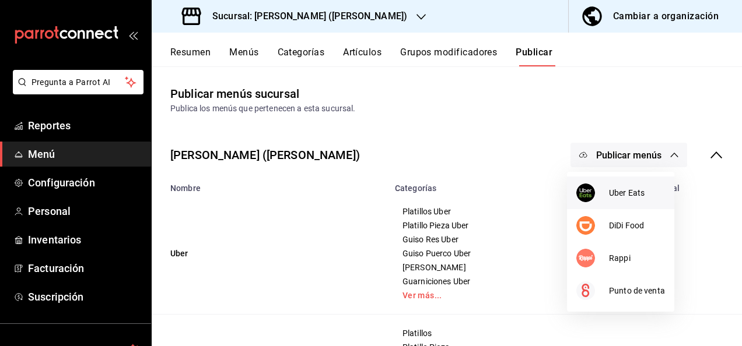
click at [608, 195] on div at bounding box center [592, 193] width 33 height 19
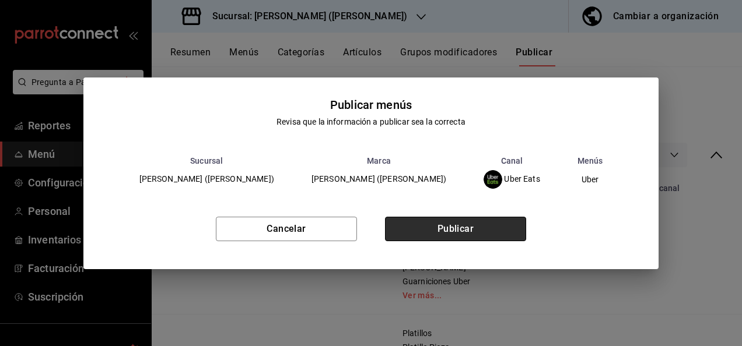
click at [481, 224] on button "Publicar" at bounding box center [455, 229] width 141 height 24
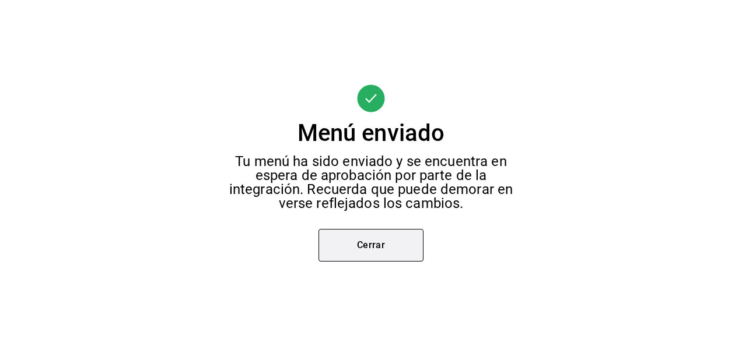
click at [364, 239] on button "Cerrar" at bounding box center [370, 245] width 105 height 33
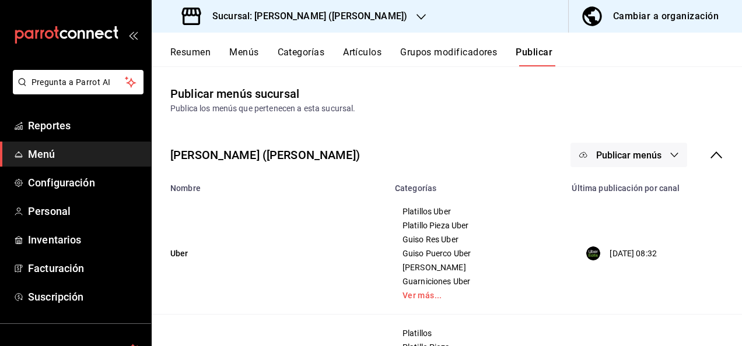
click at [653, 159] on button "Publicar menús" at bounding box center [628, 155] width 117 height 24
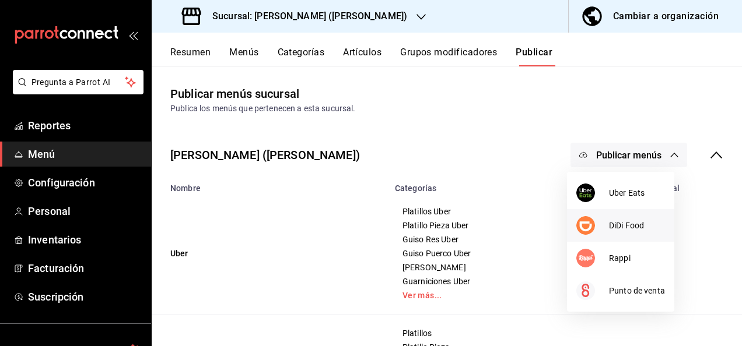
click at [624, 227] on span "DiDi Food" at bounding box center [637, 226] width 56 height 12
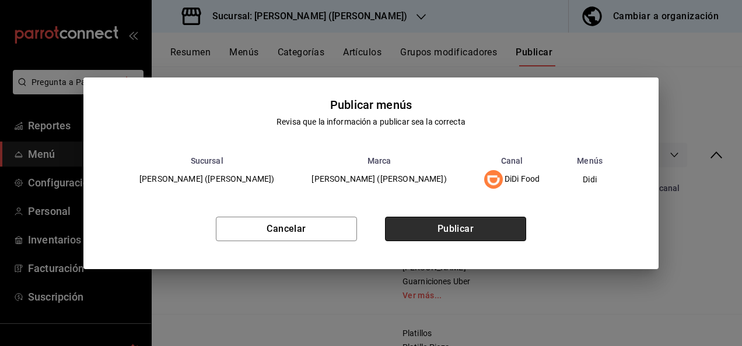
click at [476, 234] on button "Publicar" at bounding box center [455, 229] width 141 height 24
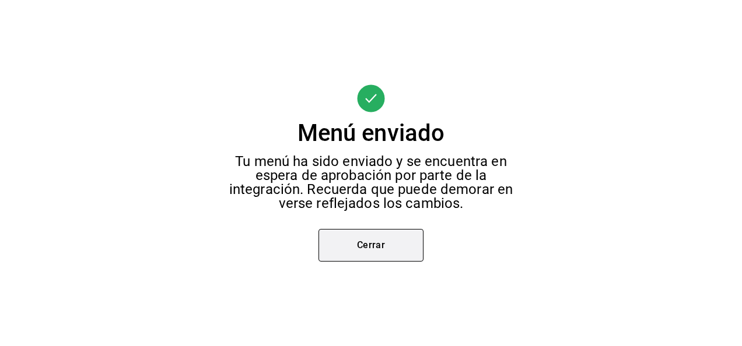
click at [377, 251] on button "Cerrar" at bounding box center [370, 245] width 105 height 33
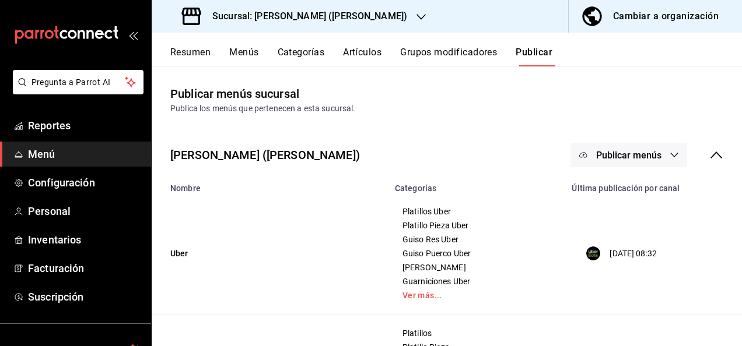
click at [661, 149] on button "Publicar menús" at bounding box center [628, 155] width 117 height 24
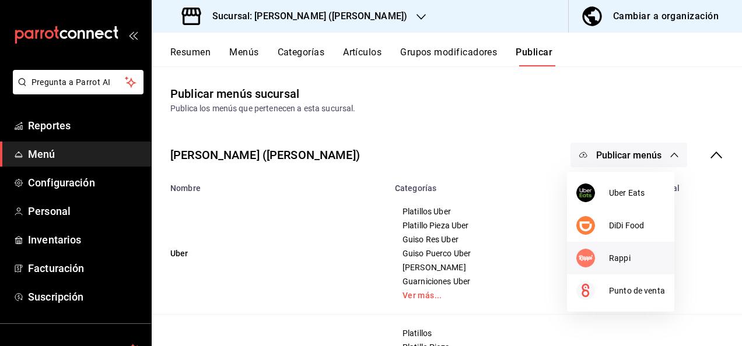
click at [614, 251] on li "Rappi" at bounding box center [620, 258] width 107 height 33
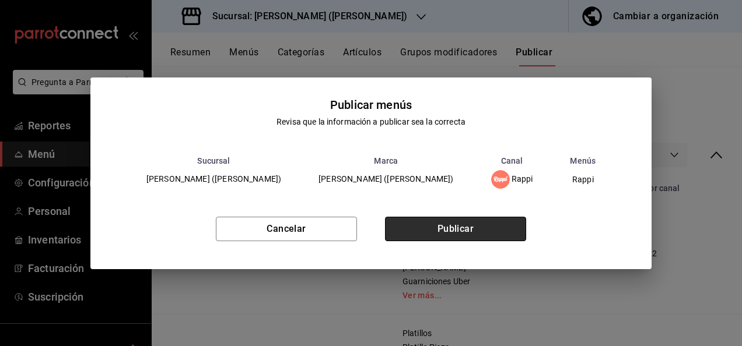
click at [479, 225] on button "Publicar" at bounding box center [455, 229] width 141 height 24
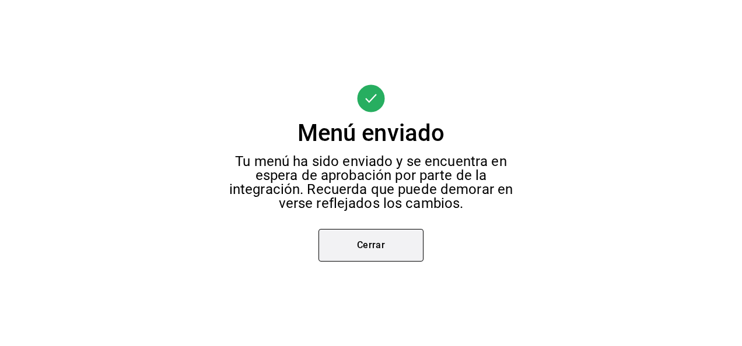
click at [377, 253] on button "Cerrar" at bounding box center [370, 245] width 105 height 33
